Goal: Find specific page/section: Find specific page/section

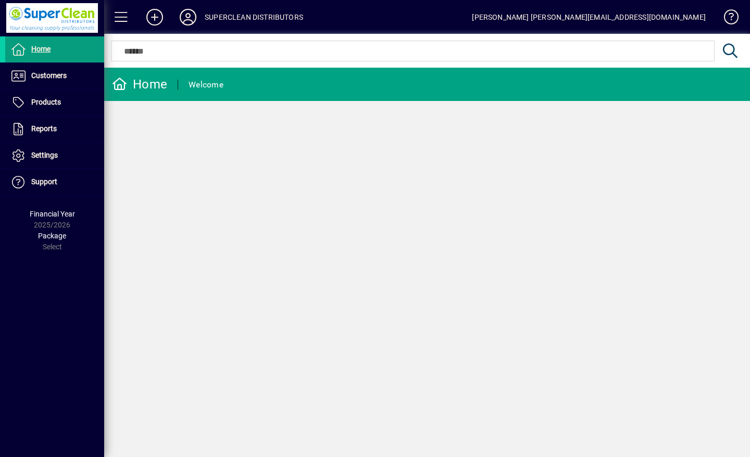
click at [34, 78] on span "Customers" at bounding box center [48, 75] width 35 height 8
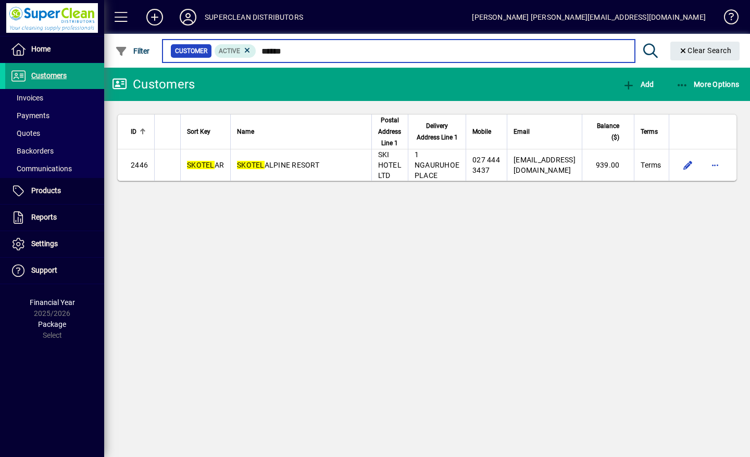
type input "******"
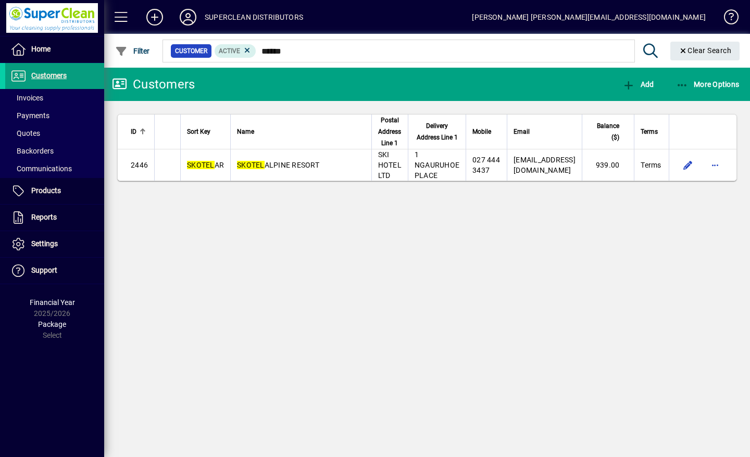
click at [268, 164] on span "SKOTEL ALPINE RESORT" at bounding box center [278, 165] width 82 height 8
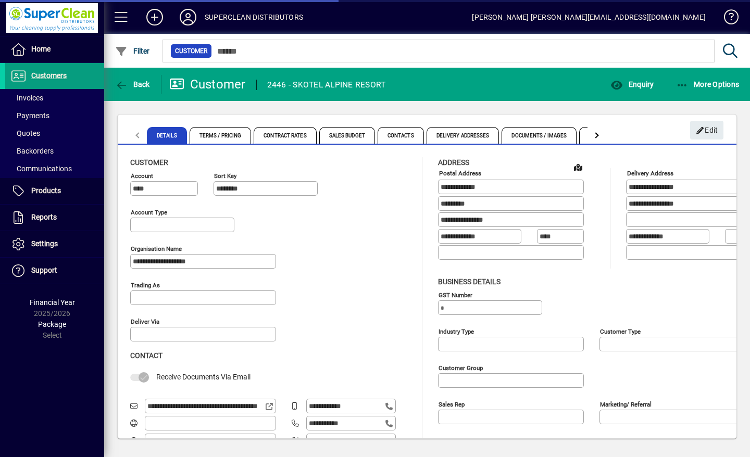
click at [647, 77] on span "button" at bounding box center [632, 84] width 48 height 25
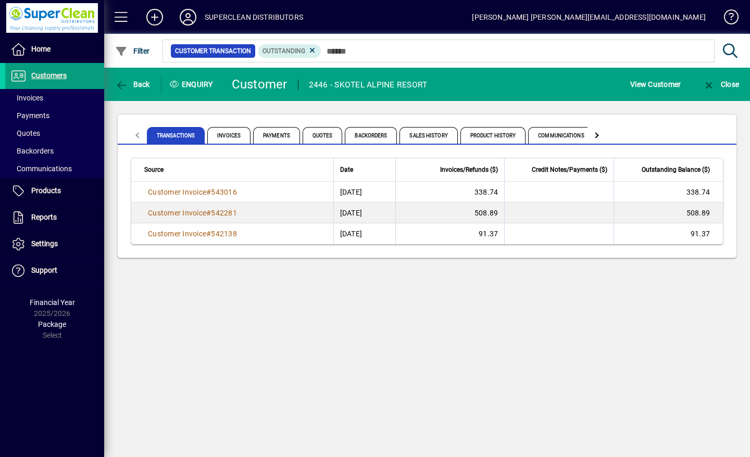
click at [484, 133] on span "Product History" at bounding box center [493, 135] width 66 height 17
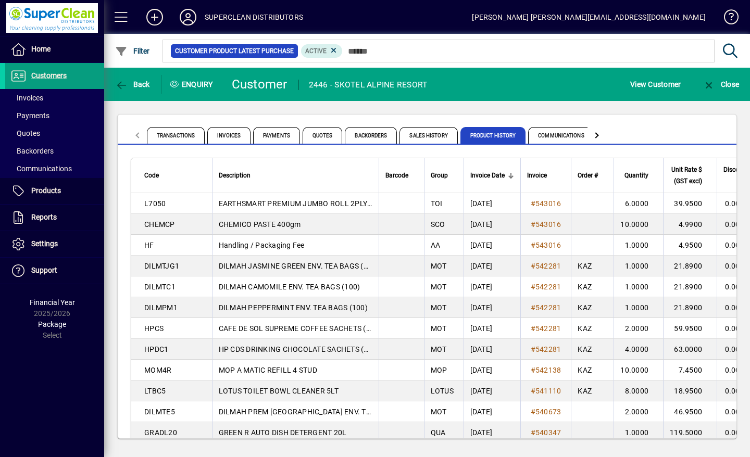
click at [235, 134] on span "Invoices" at bounding box center [228, 135] width 43 height 17
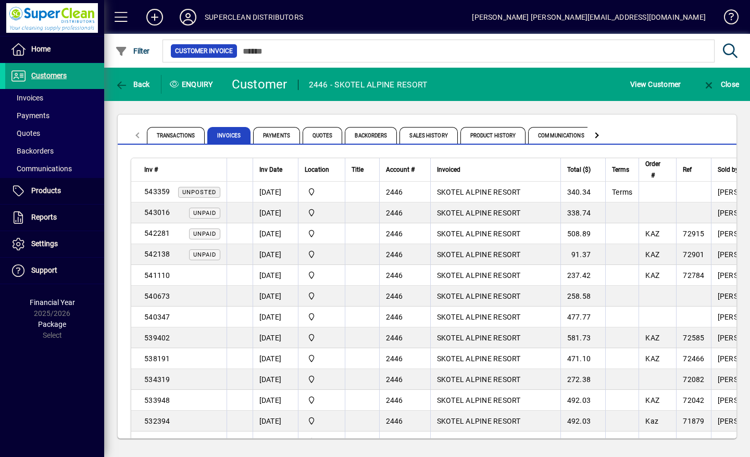
click at [194, 23] on icon at bounding box center [188, 17] width 21 height 17
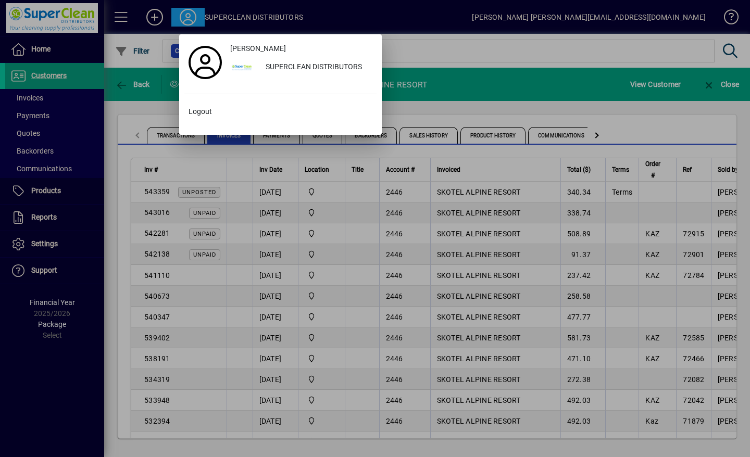
click at [217, 108] on span at bounding box center [280, 111] width 192 height 25
